Goal: Information Seeking & Learning: Find specific fact

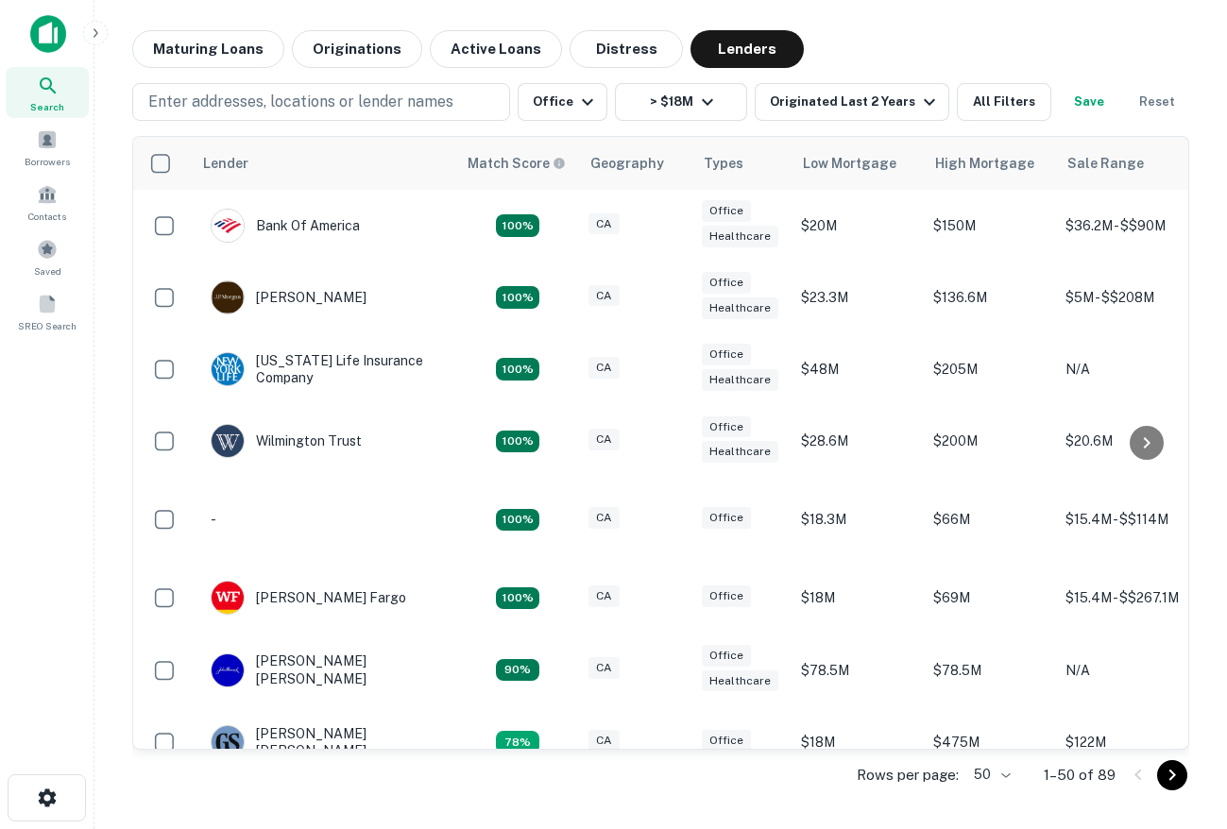
click at [46, 43] on img at bounding box center [48, 34] width 36 height 38
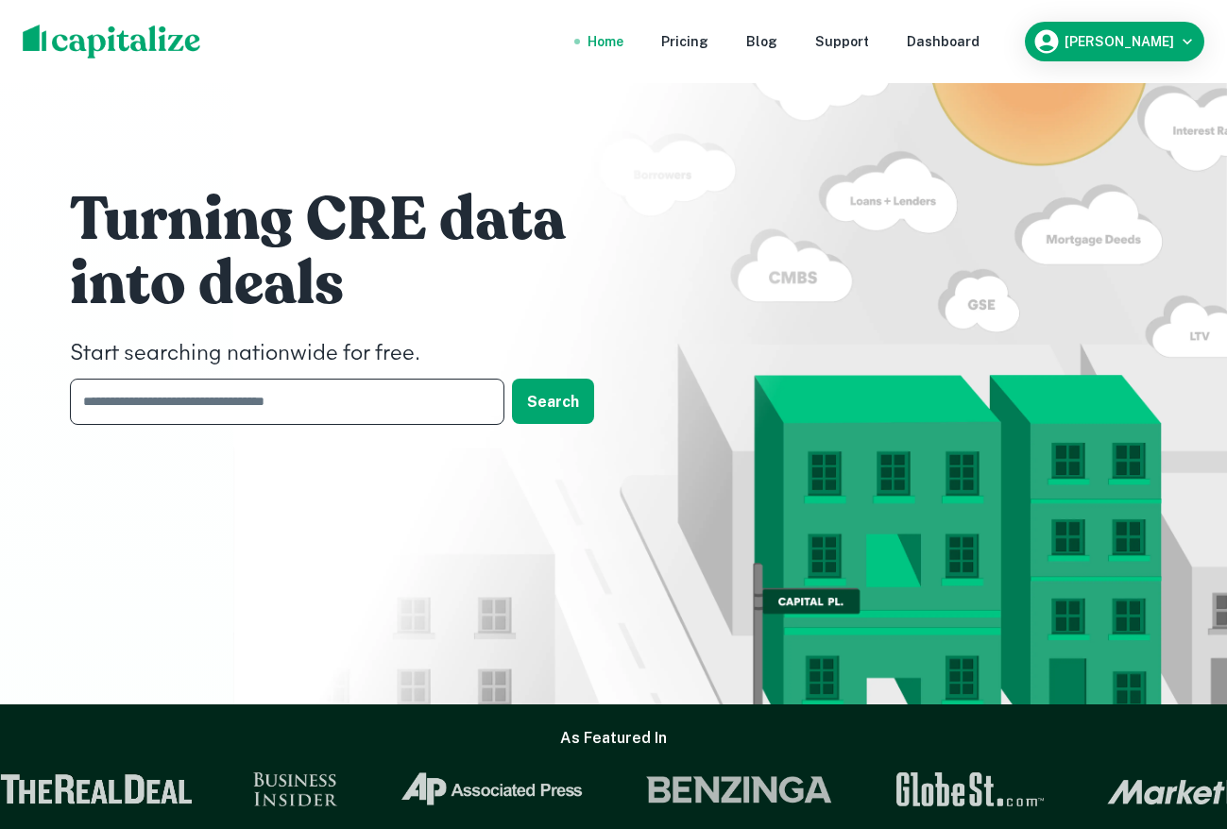
click at [263, 408] on input "text" at bounding box center [280, 402] width 421 height 46
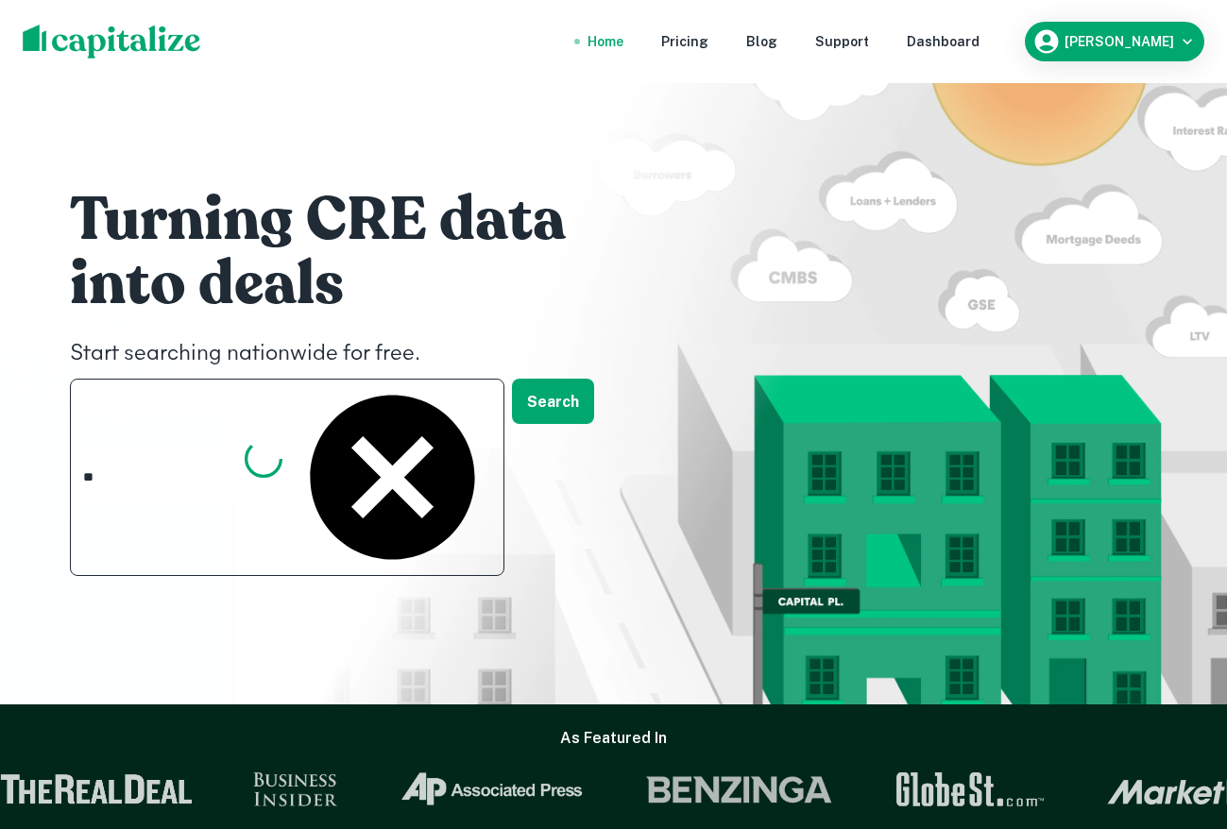
type input "*"
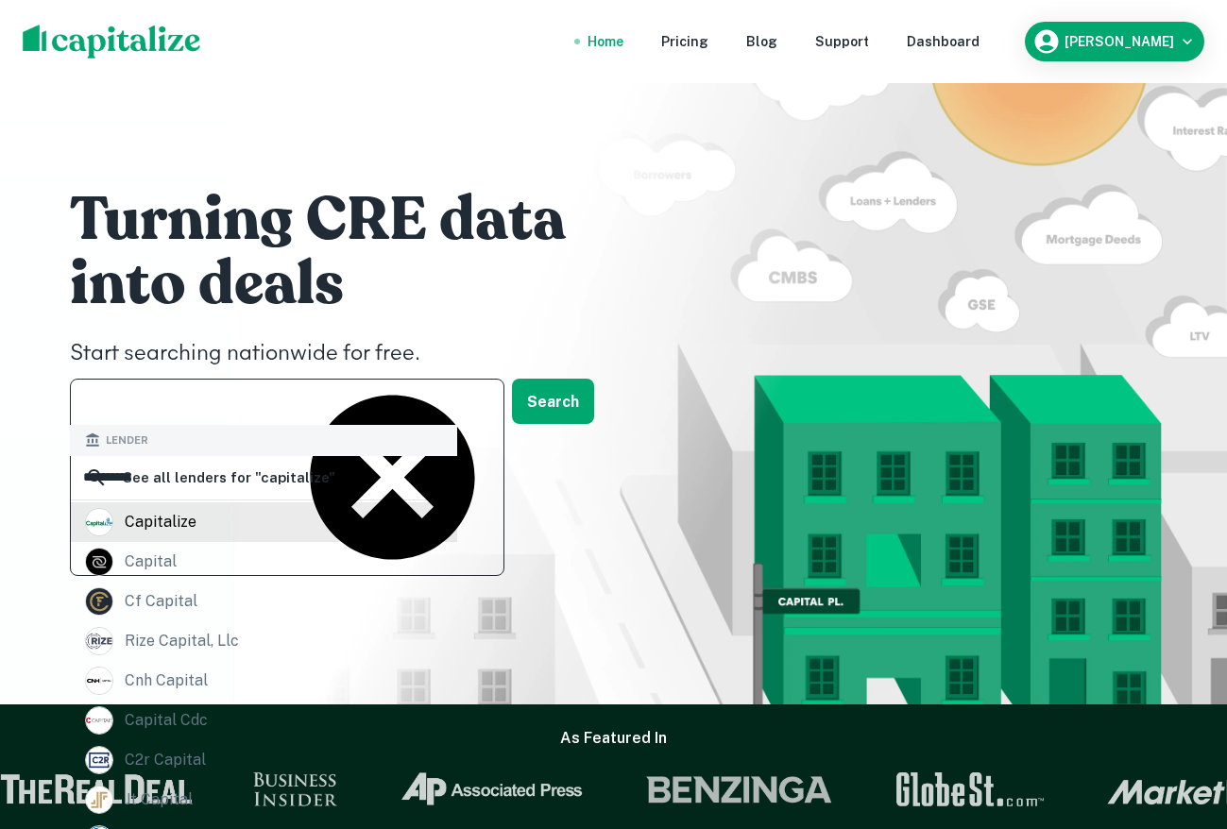
type input "**********"
click at [165, 526] on div "capitalize" at bounding box center [161, 522] width 72 height 28
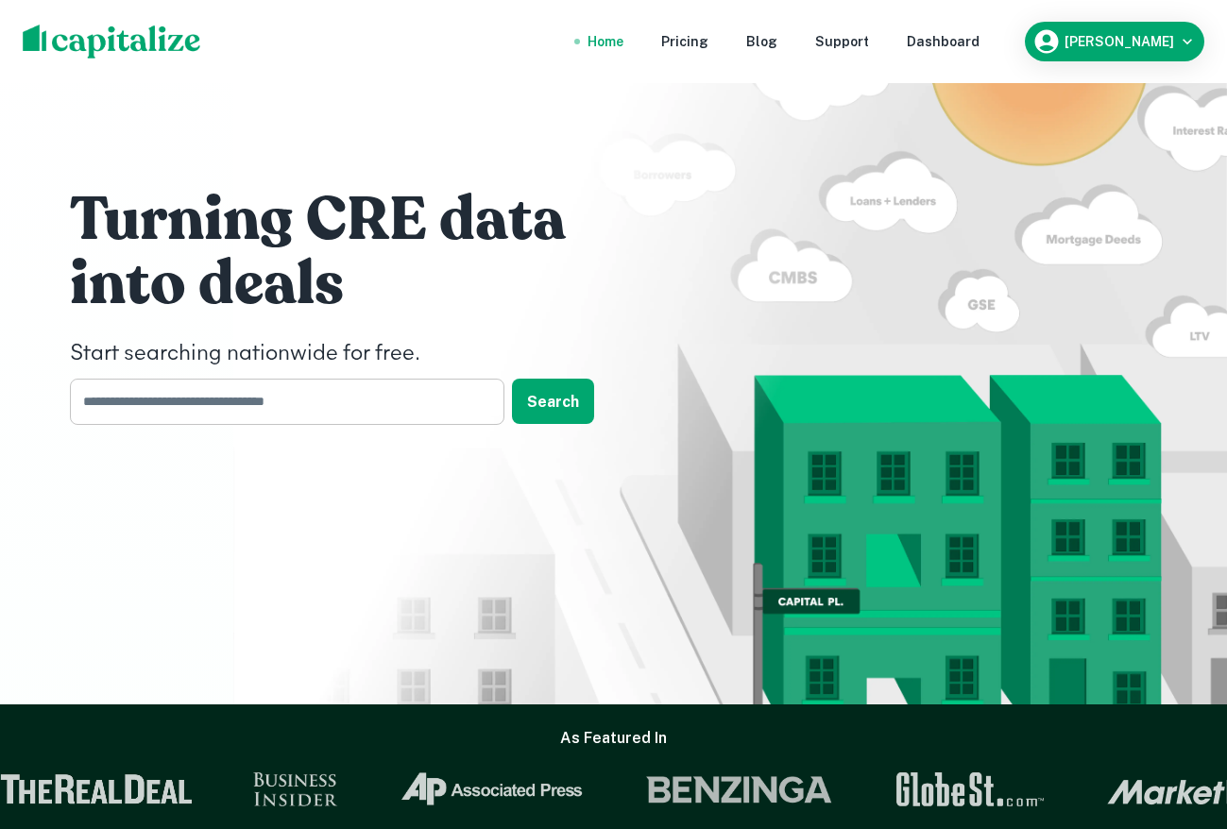
click at [173, 404] on input "text" at bounding box center [280, 402] width 421 height 46
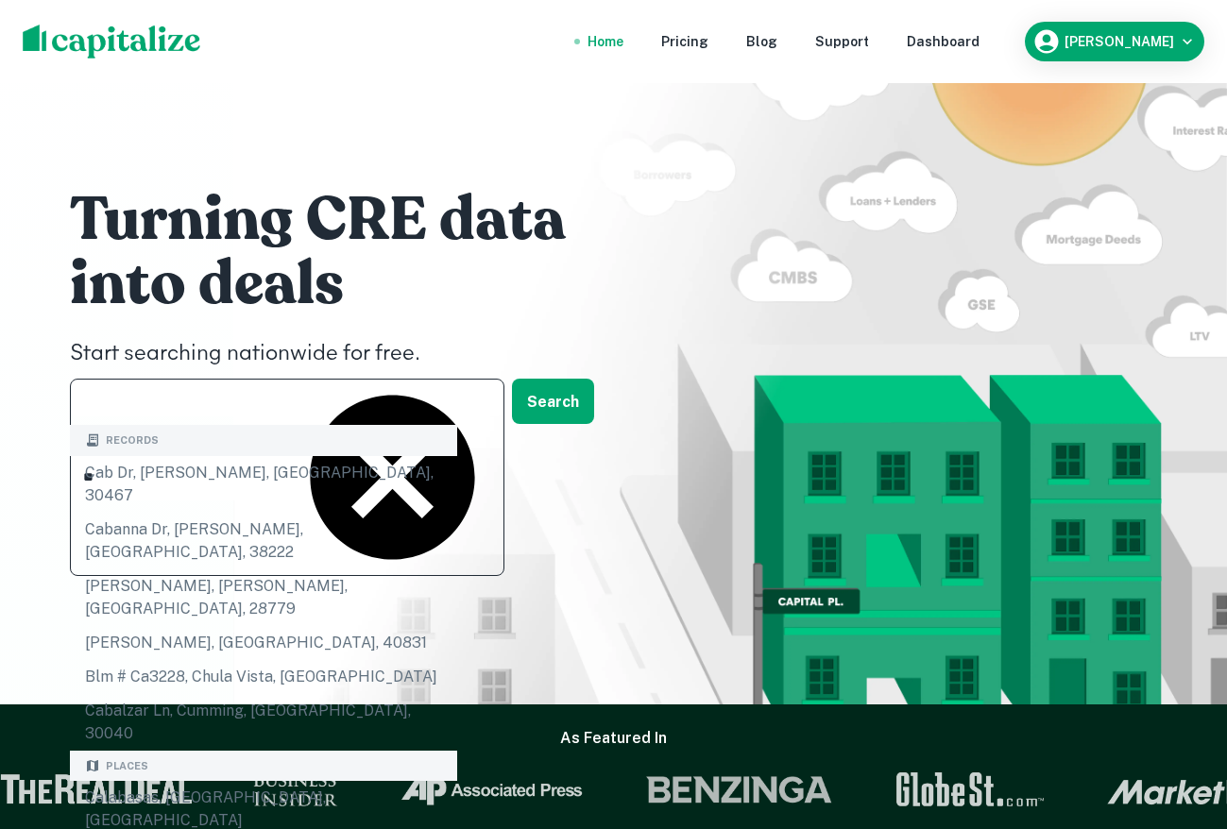
type input "*"
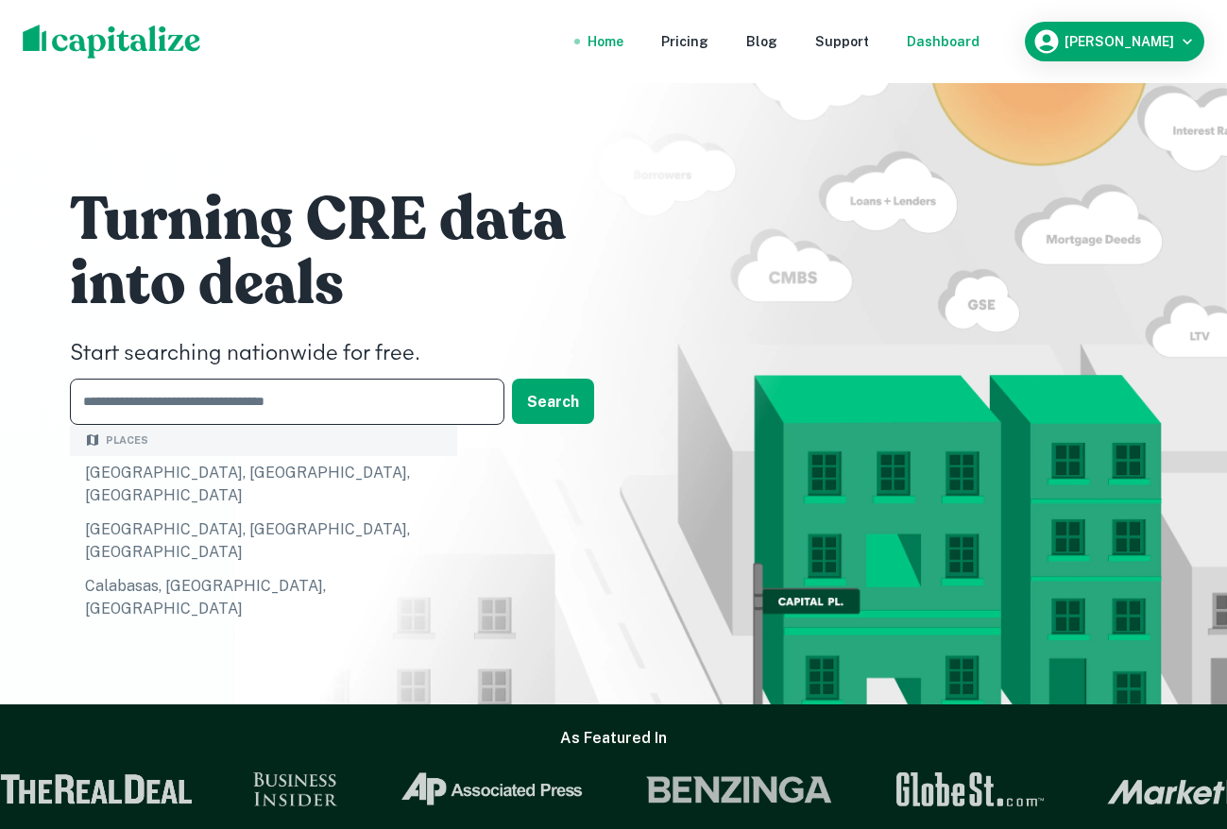
click at [979, 44] on div "Dashboard" at bounding box center [942, 41] width 73 height 21
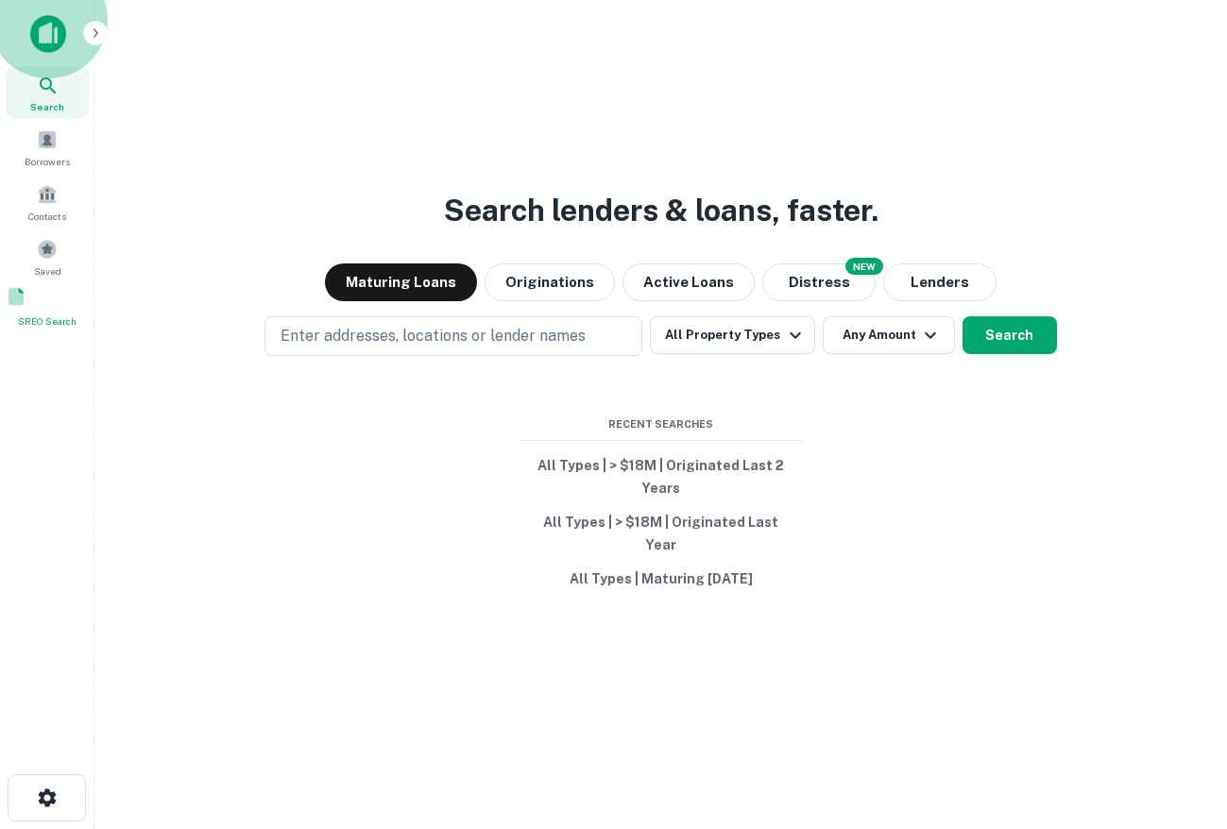
click at [26, 306] on span at bounding box center [16, 296] width 21 height 21
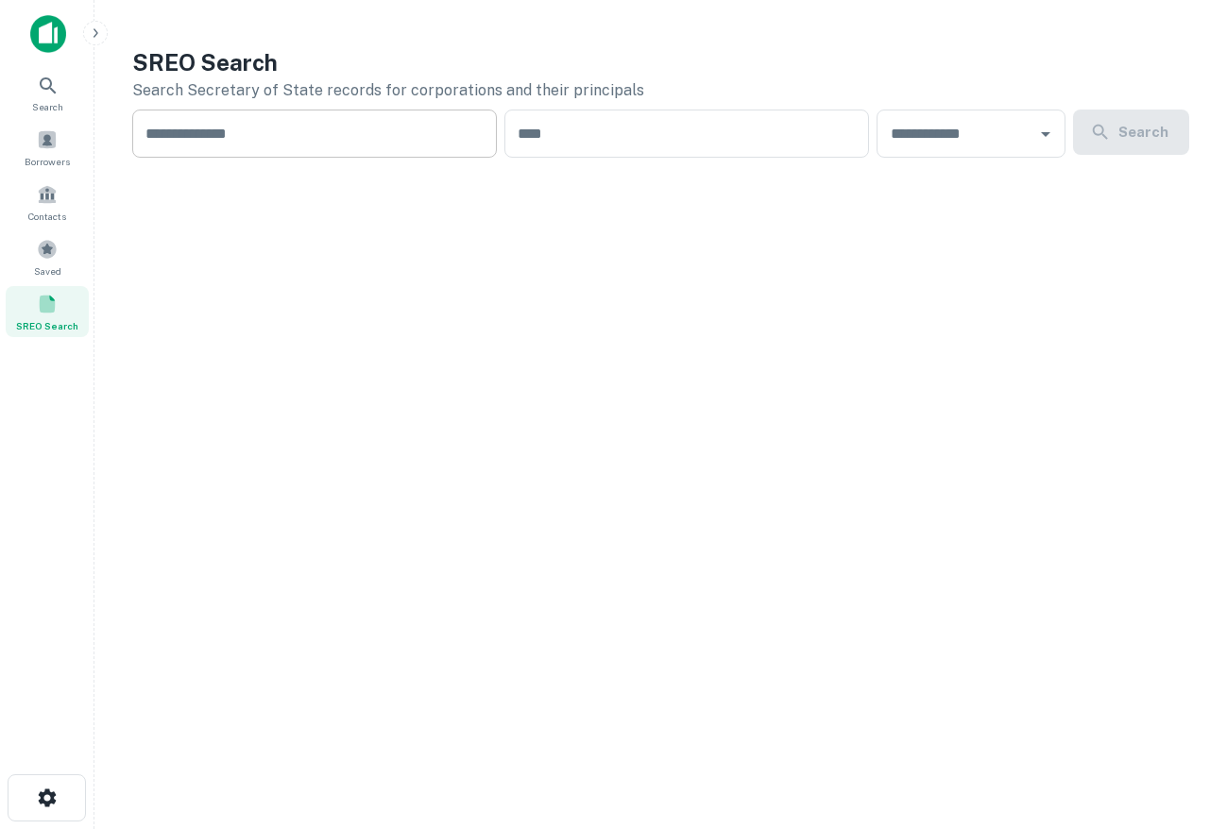
click at [226, 125] on input "text" at bounding box center [314, 134] width 364 height 48
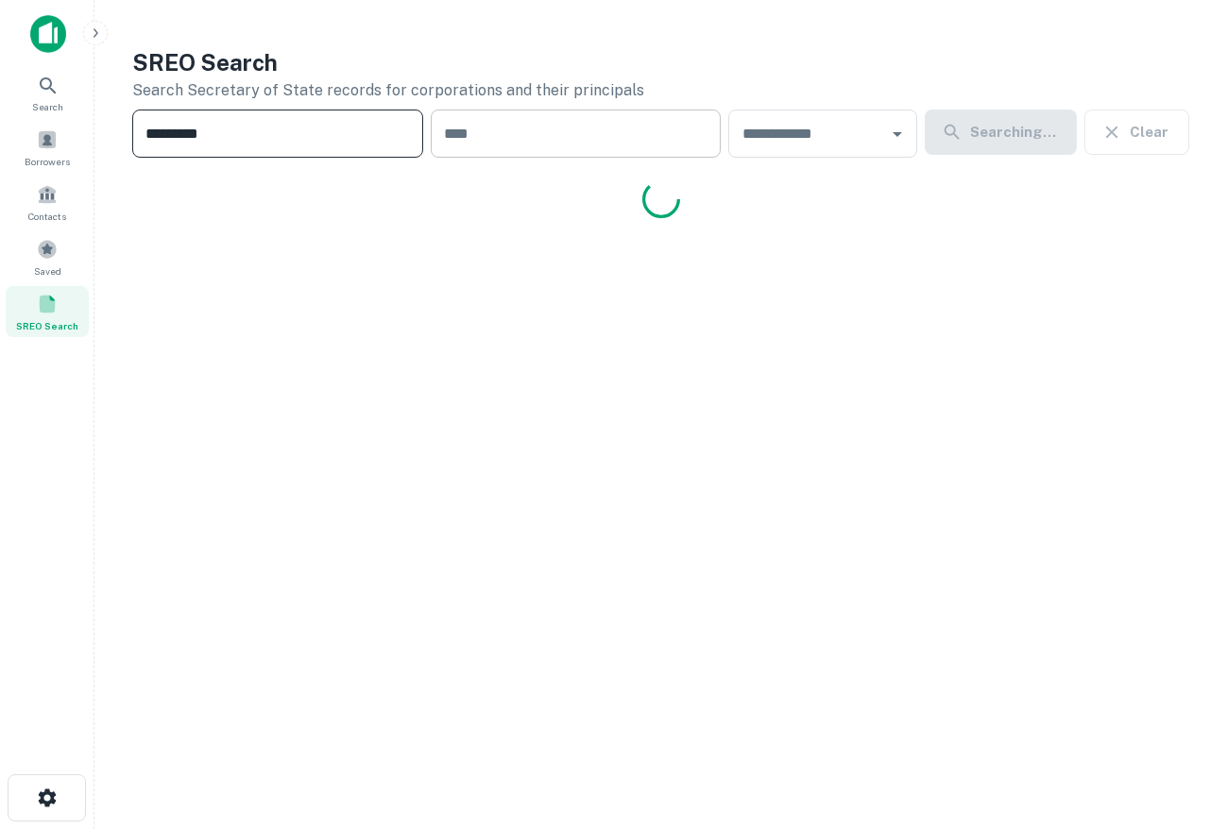
type input "*********"
click at [530, 128] on input "text" at bounding box center [576, 134] width 291 height 48
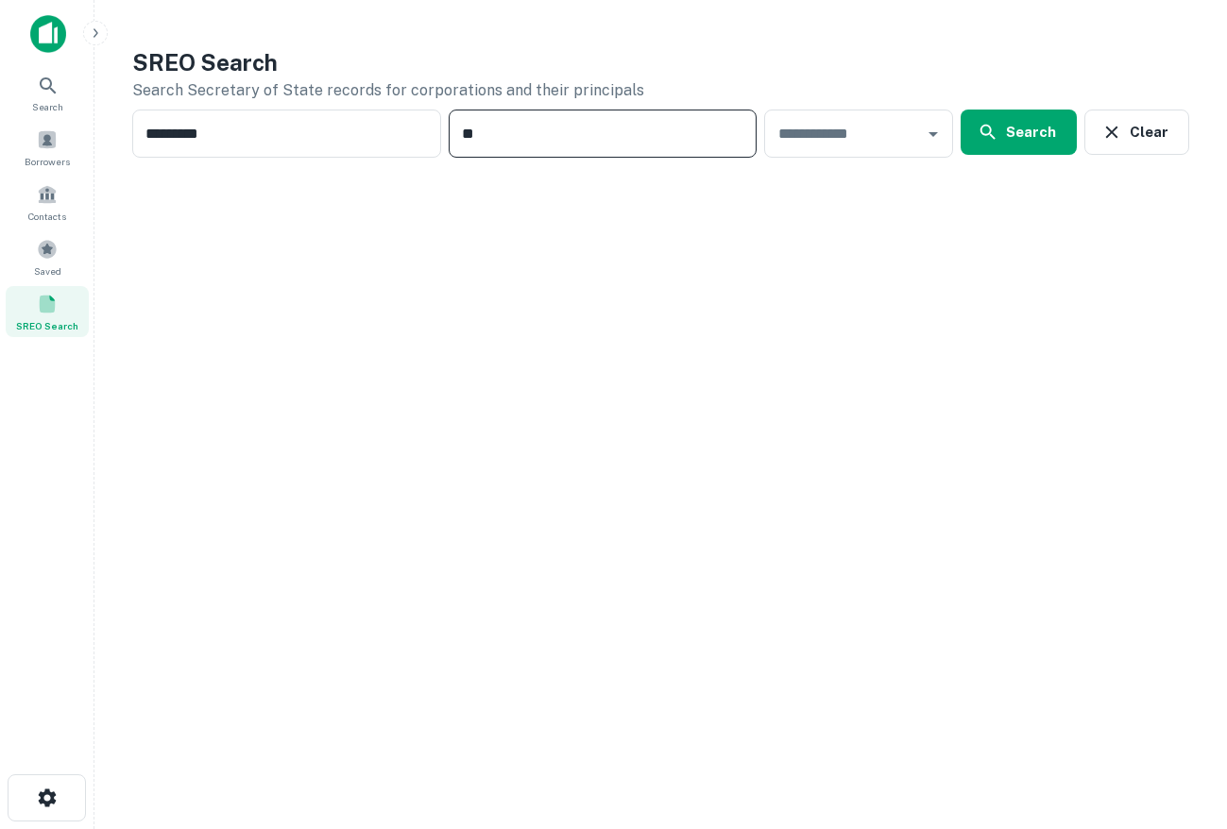
type input "*"
type input "**********"
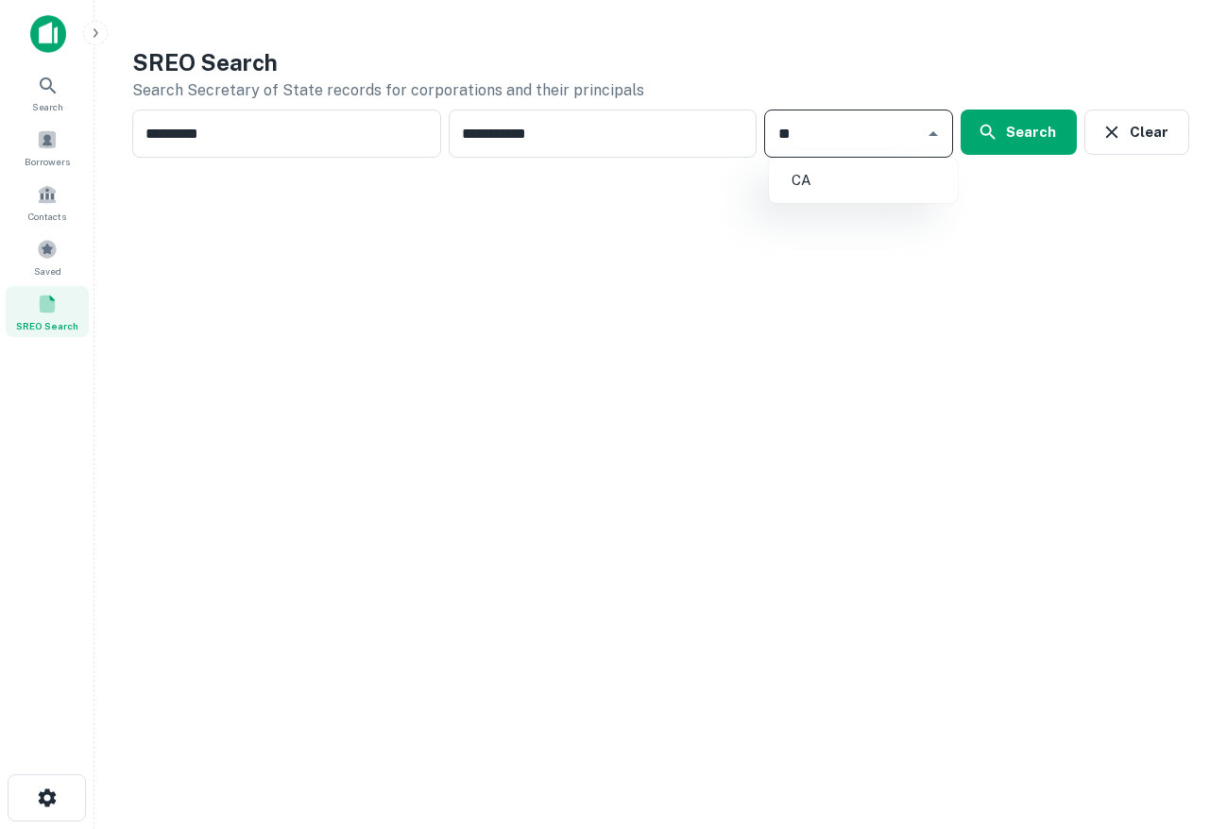
click at [854, 192] on li "CA" at bounding box center [863, 180] width 174 height 34
type input "**"
click at [998, 124] on icon "button" at bounding box center [987, 132] width 21 height 21
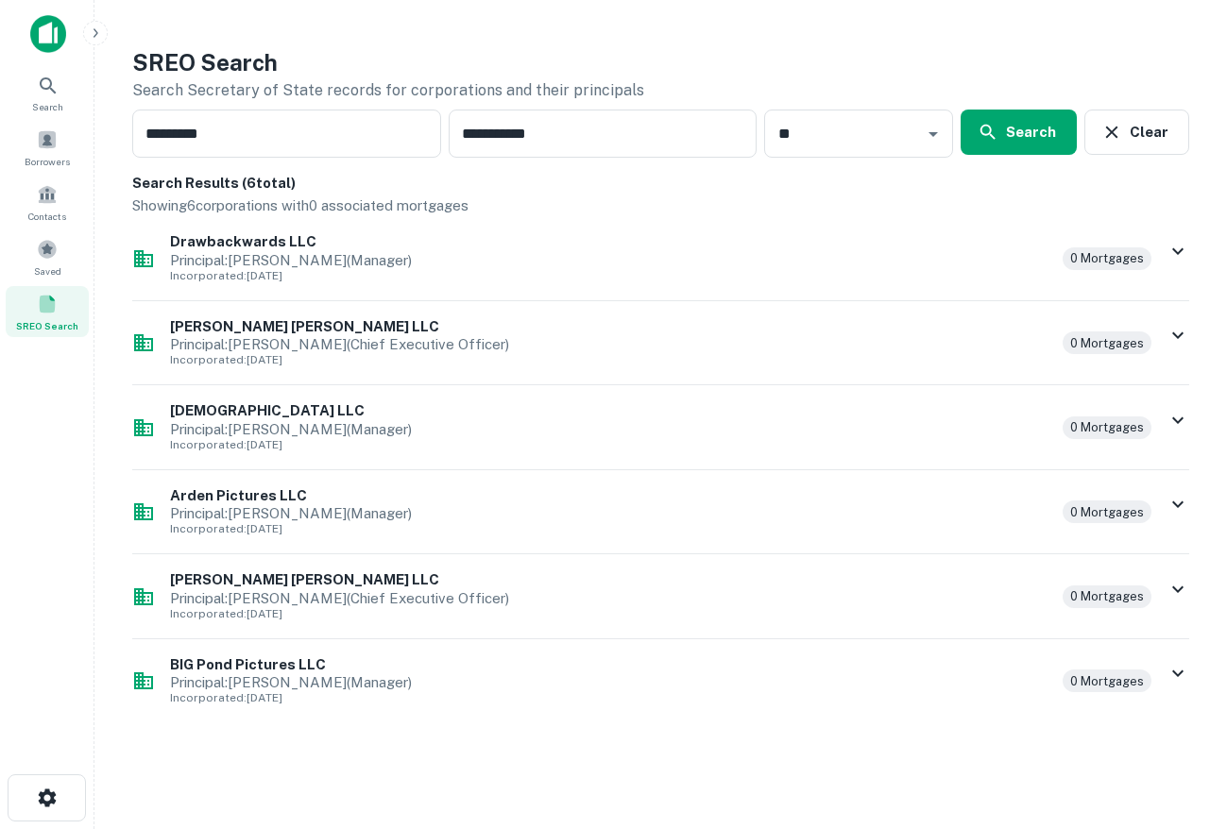
click at [1178, 256] on icon at bounding box center [1177, 251] width 23 height 23
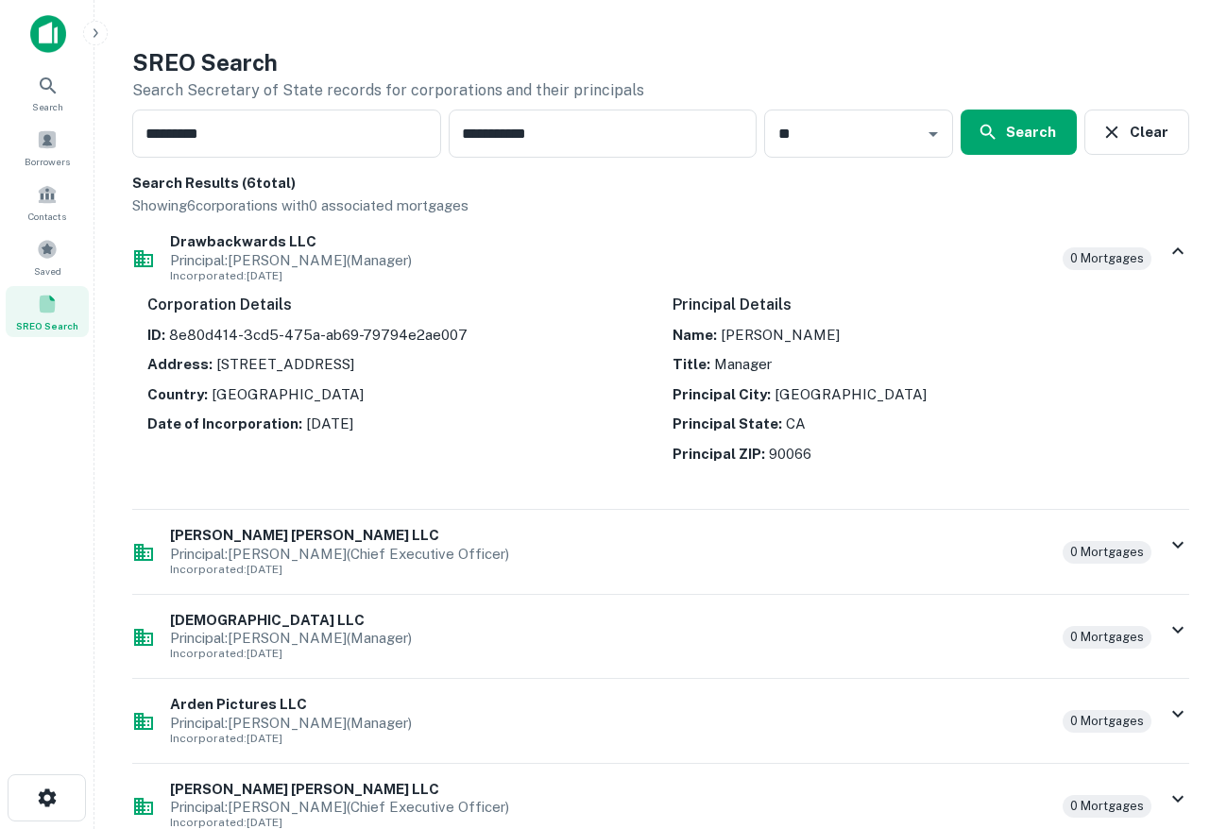
click at [1178, 535] on icon at bounding box center [1177, 545] width 23 height 23
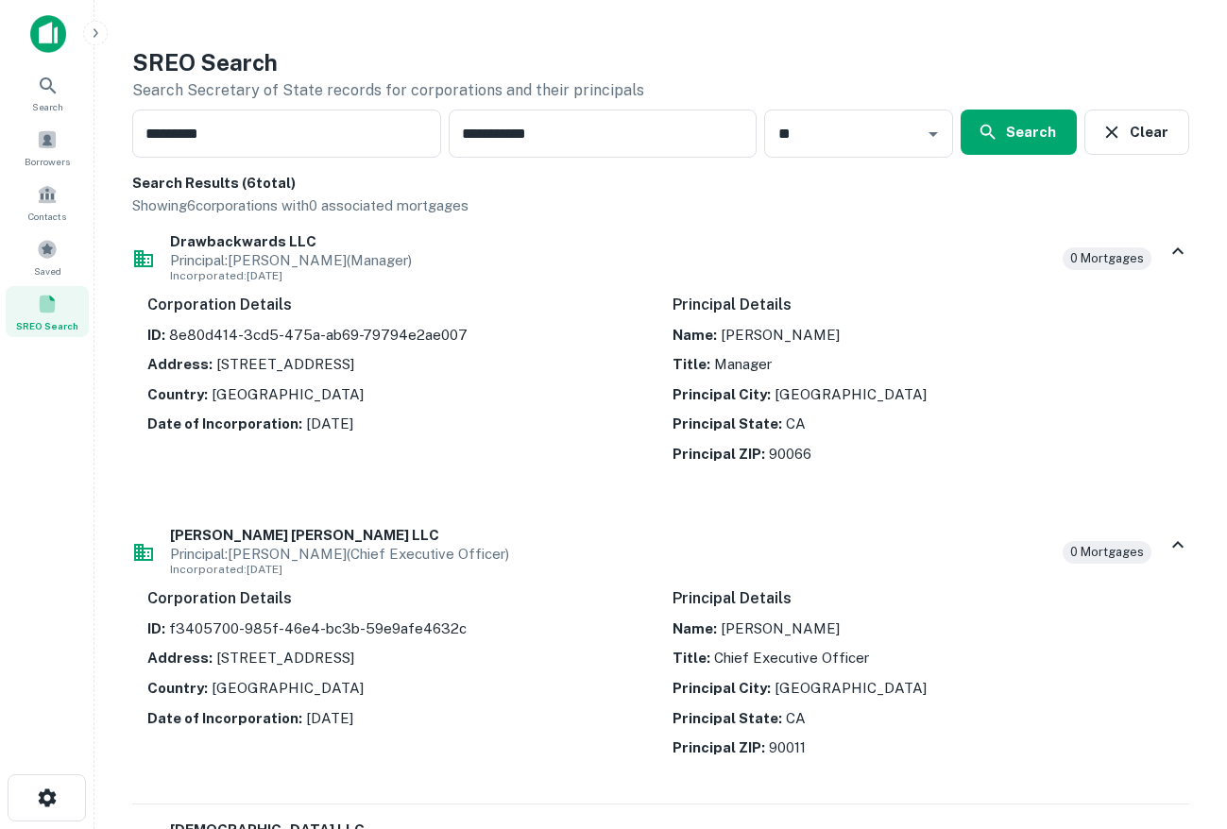
click at [1178, 535] on icon at bounding box center [1177, 545] width 23 height 23
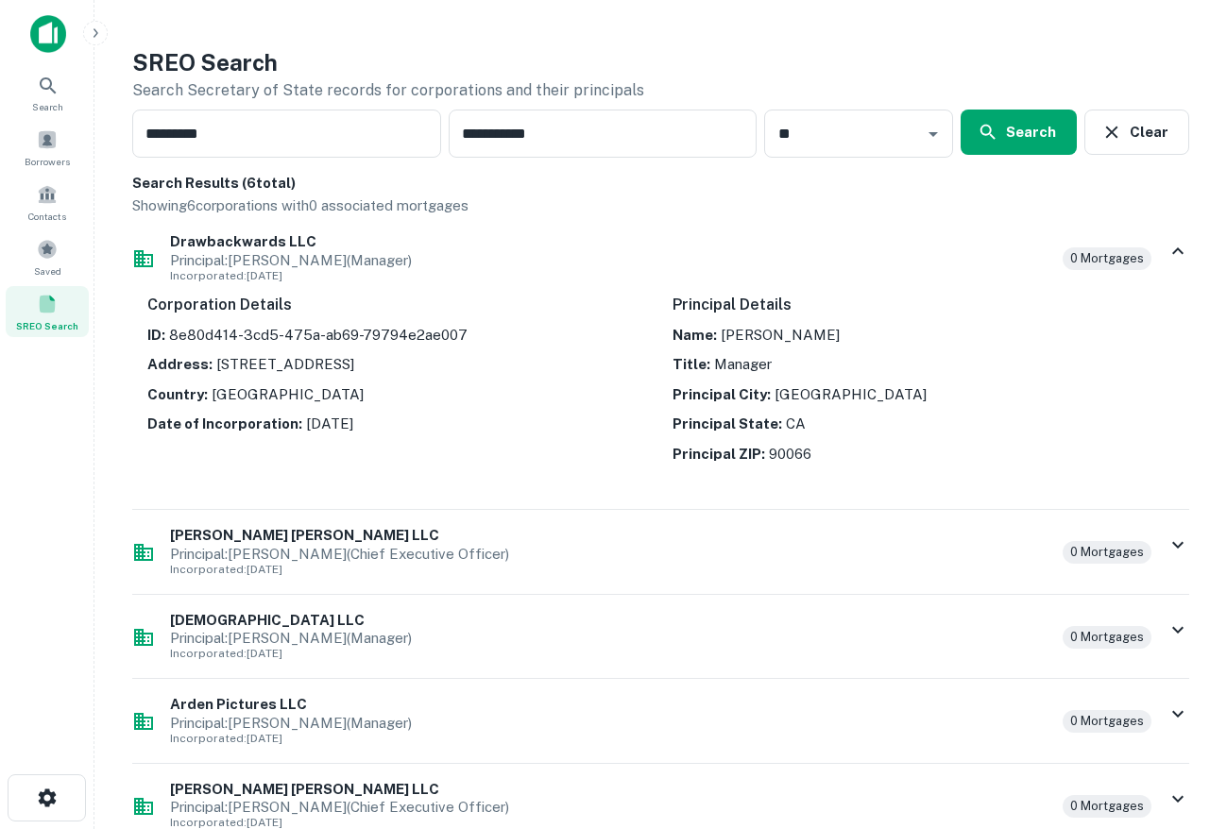
click at [1178, 535] on icon at bounding box center [1177, 545] width 23 height 23
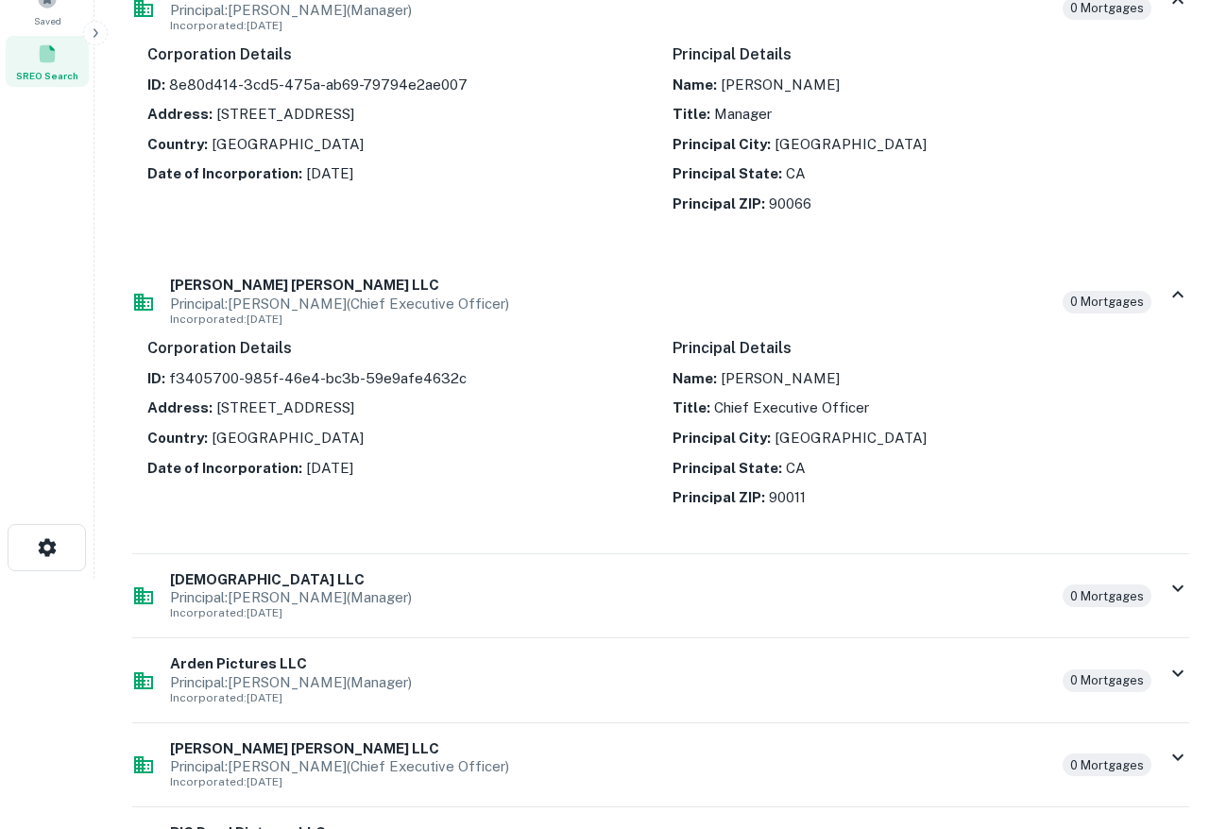
scroll to position [252, 0]
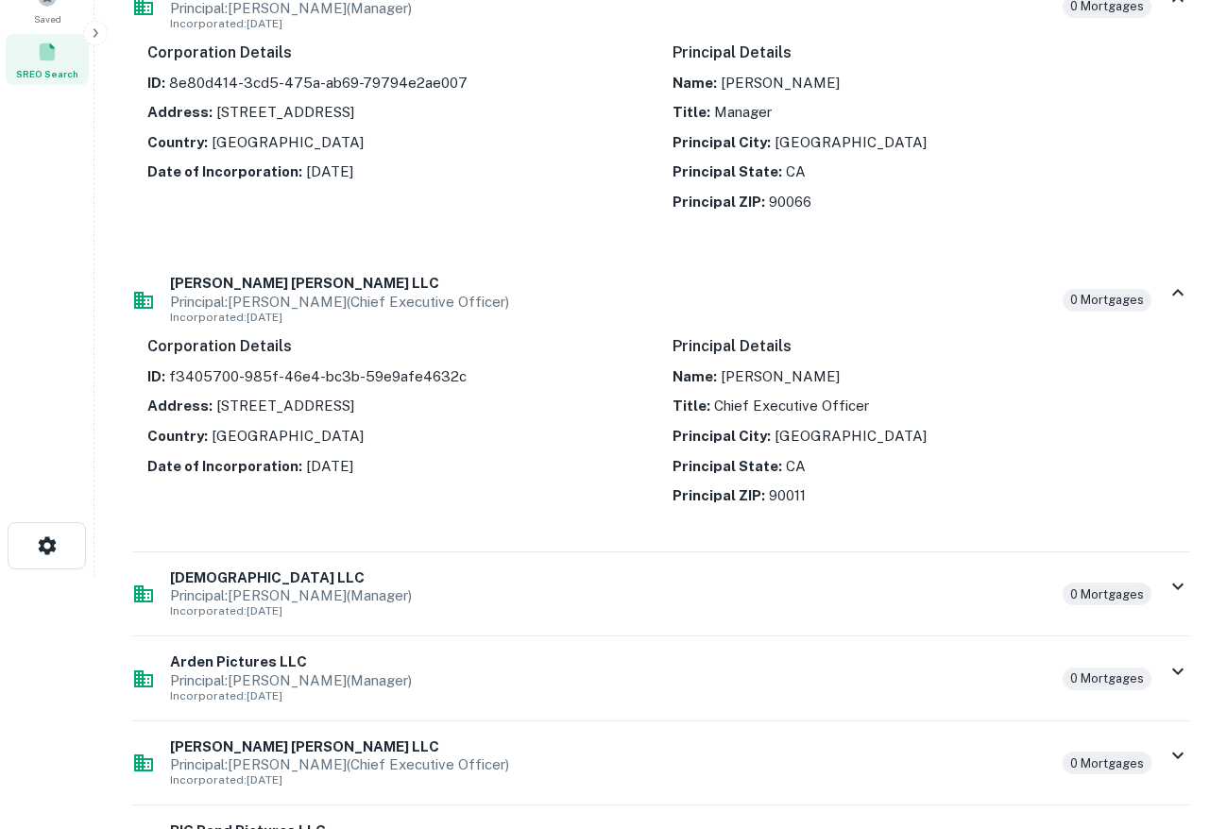
drag, startPoint x: 210, startPoint y: 408, endPoint x: 511, endPoint y: 403, distance: 301.3
click at [511, 403] on p "Address: [STREET_ADDRESS]" at bounding box center [398, 406] width 502 height 23
copy p "[STREET_ADDRESS]"
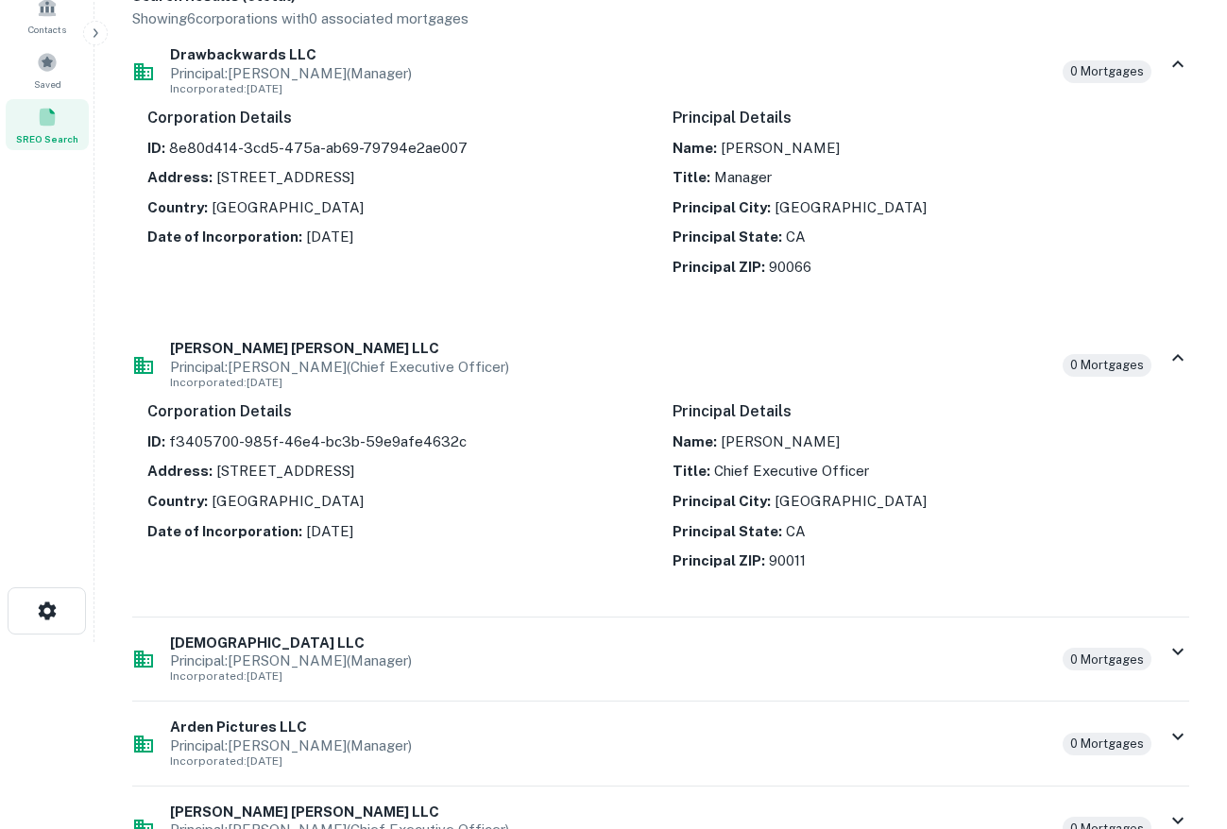
scroll to position [298, 0]
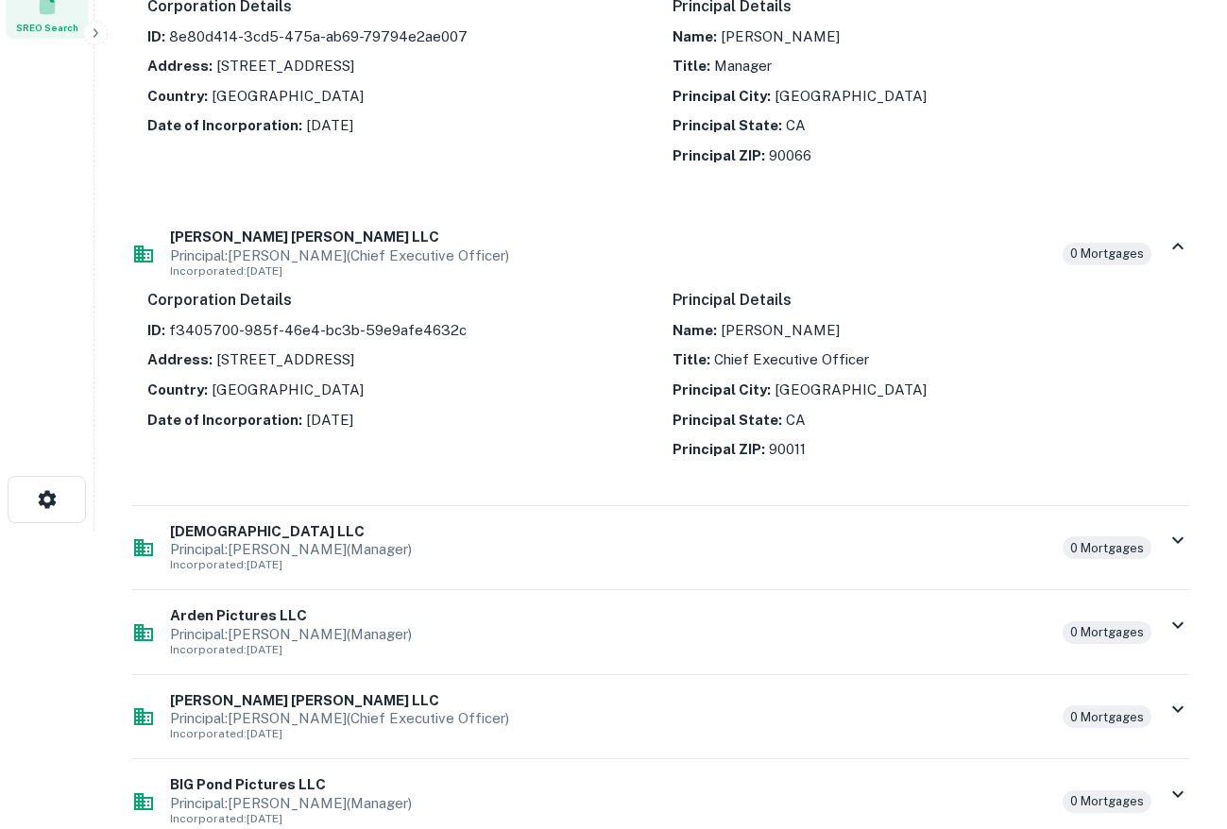
click at [382, 787] on h6 "BIG Pond Pictures LLC" at bounding box center [608, 785] width 877 height 22
click at [1175, 797] on icon at bounding box center [1177, 794] width 23 height 23
click at [1179, 789] on icon at bounding box center [1177, 794] width 23 height 23
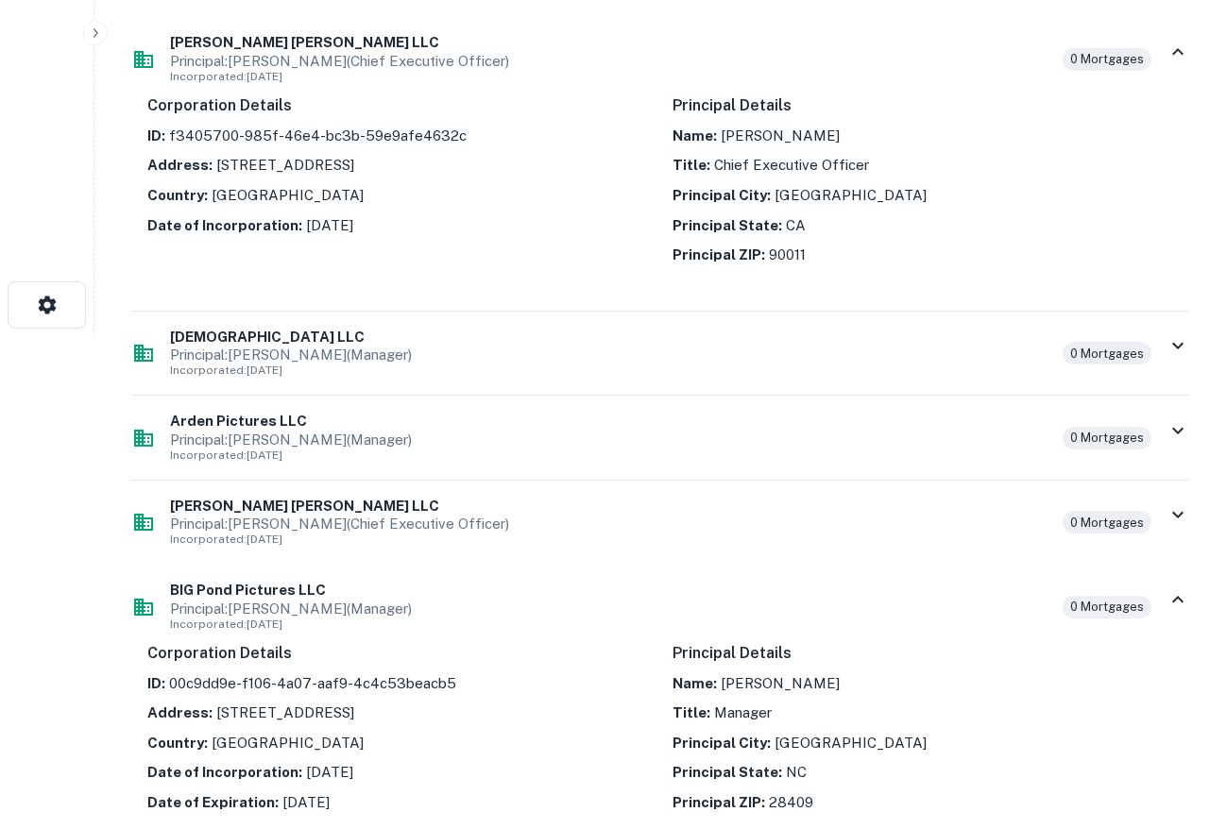
drag, startPoint x: 213, startPoint y: 710, endPoint x: 561, endPoint y: 706, distance: 347.5
click at [561, 706] on p "Address: [STREET_ADDRESS]" at bounding box center [398, 713] width 502 height 23
copy p "856 S MANSFIELD AVE, LOS ANGELES, CA, 90036"
click at [1178, 601] on icon at bounding box center [1177, 599] width 23 height 23
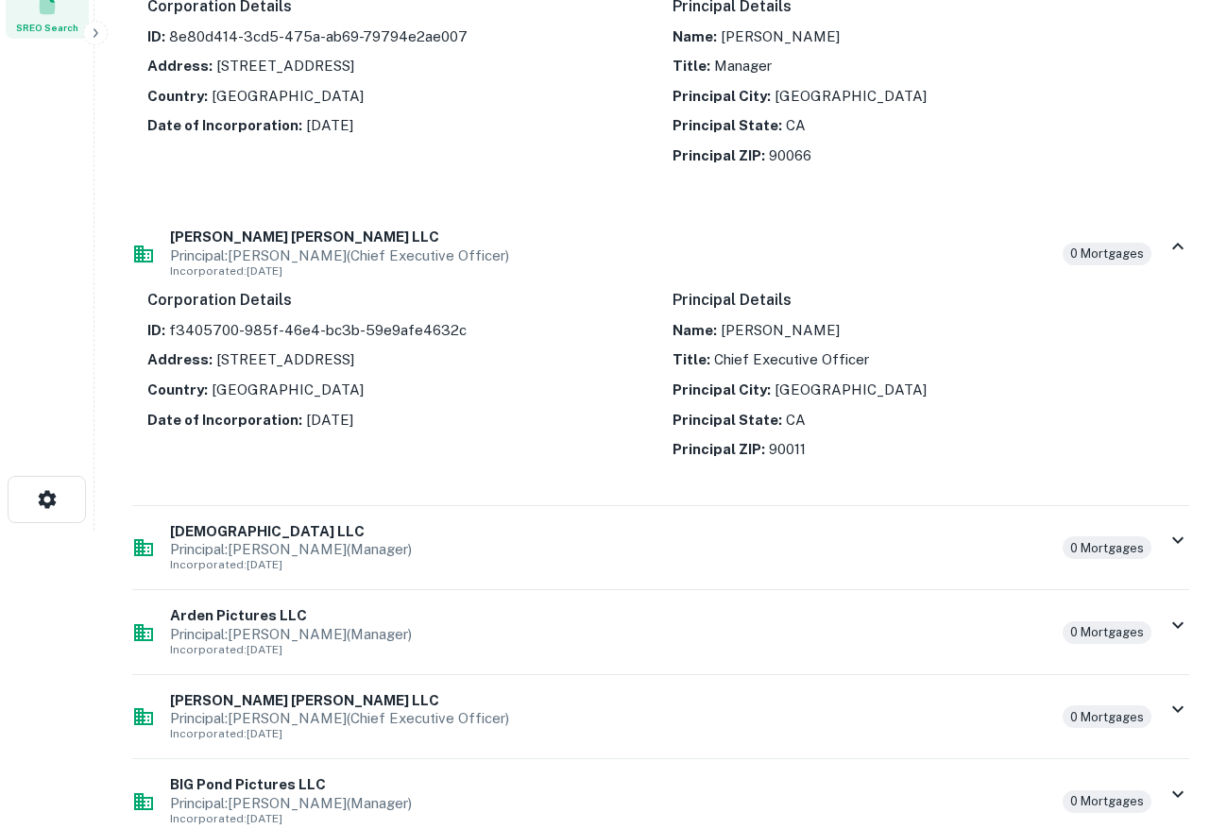
scroll to position [298, 0]
